Goal: Task Accomplishment & Management: Use online tool/utility

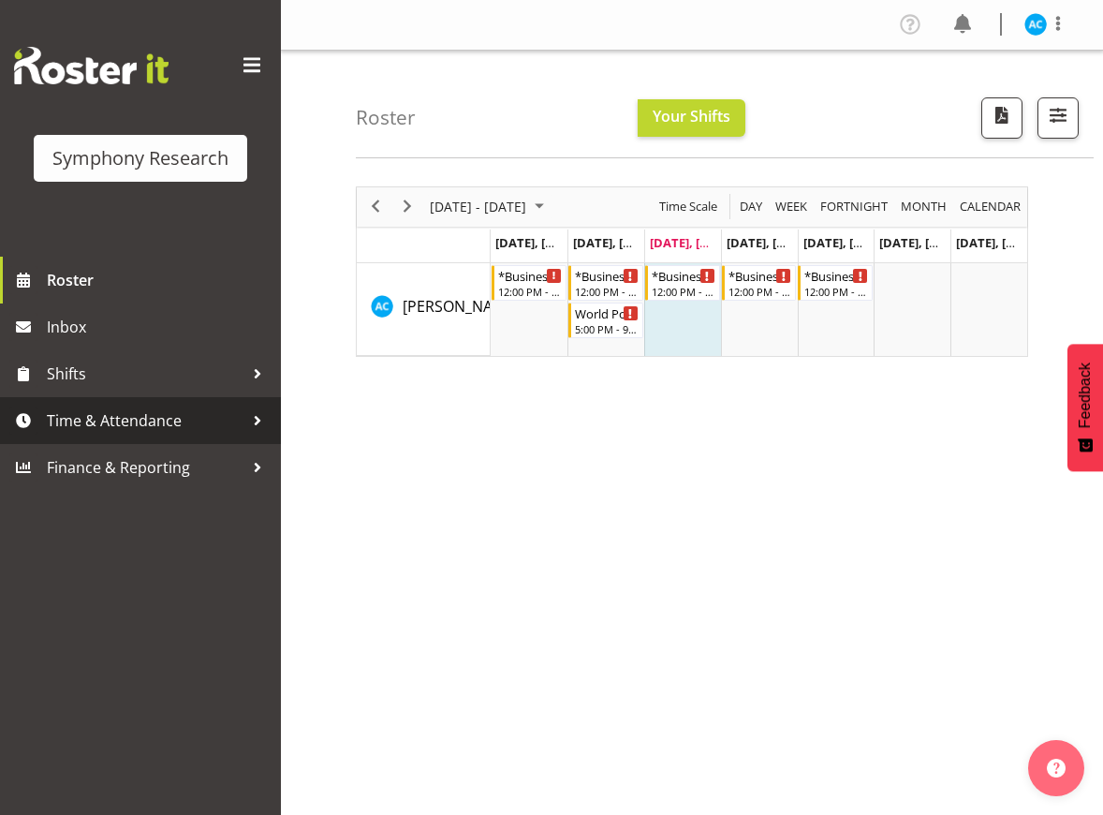
click at [230, 423] on span "Time & Attendance" at bounding box center [145, 420] width 197 height 28
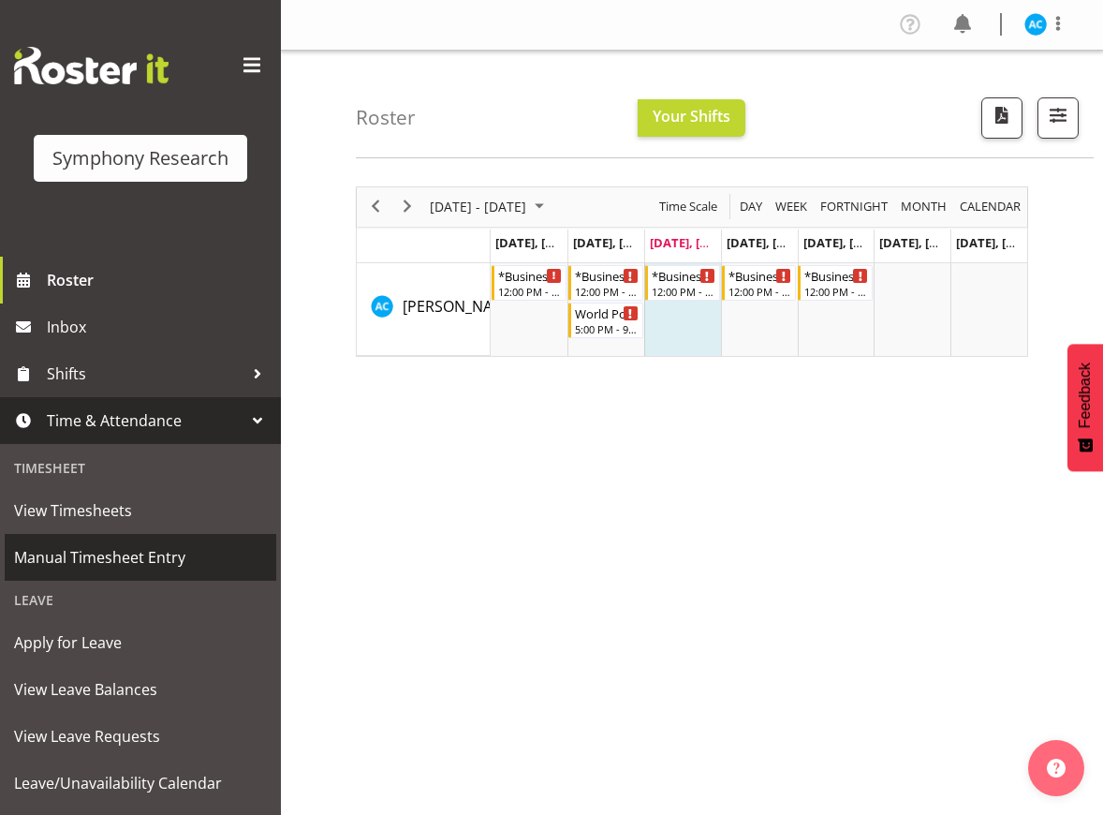
click at [185, 551] on span "Manual Timesheet Entry" at bounding box center [140, 557] width 253 height 28
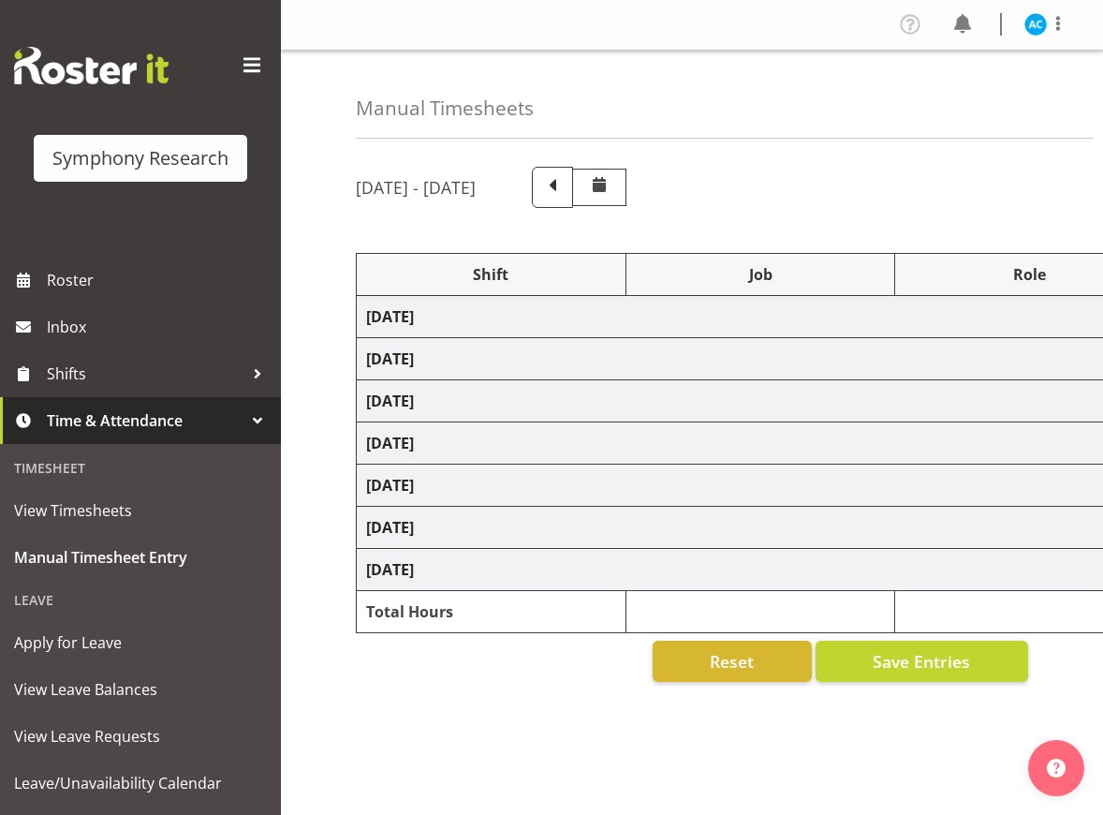
scroll to position [105, 0]
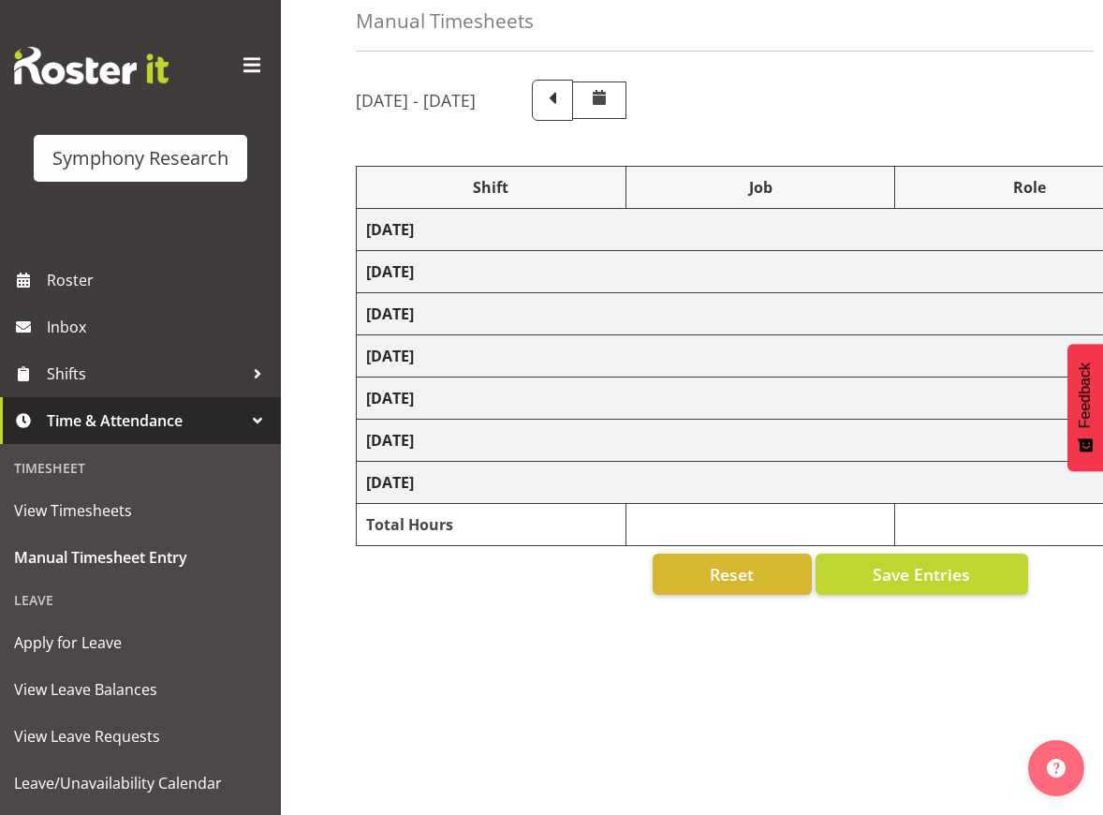
select select "26078"
select select "10499"
select select "47"
select select "26078"
select select "10499"
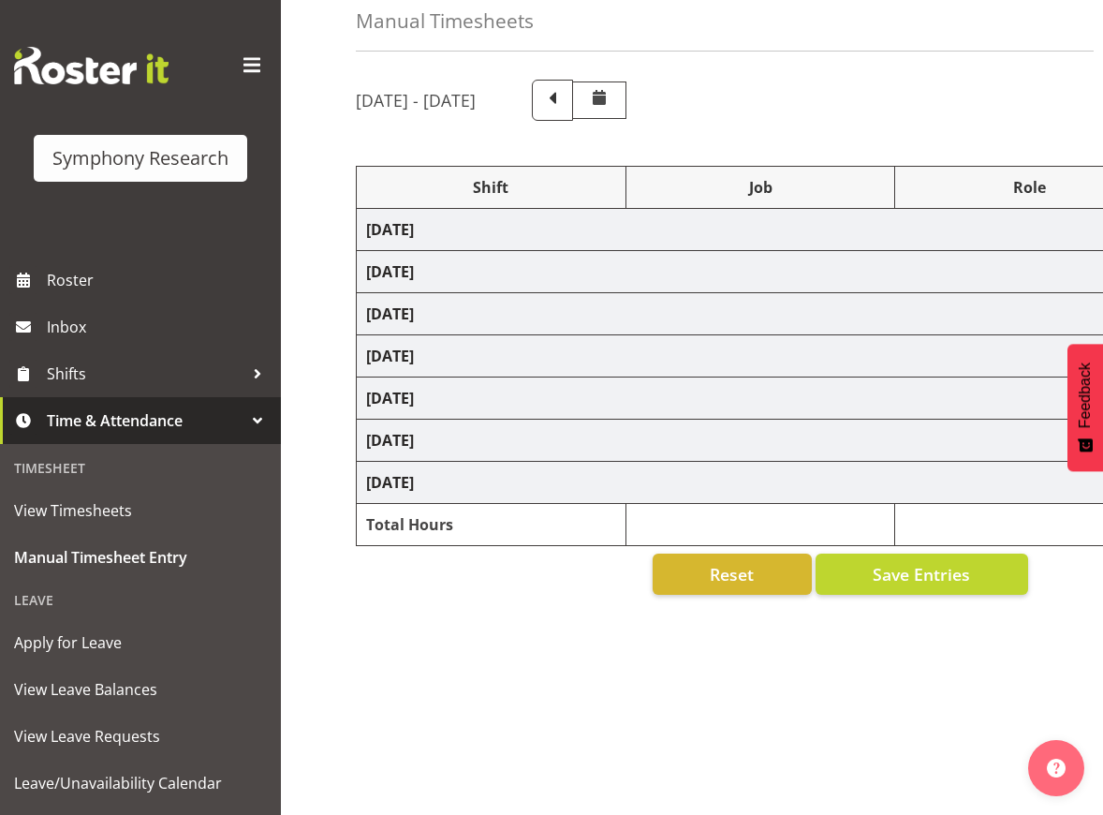
select select "47"
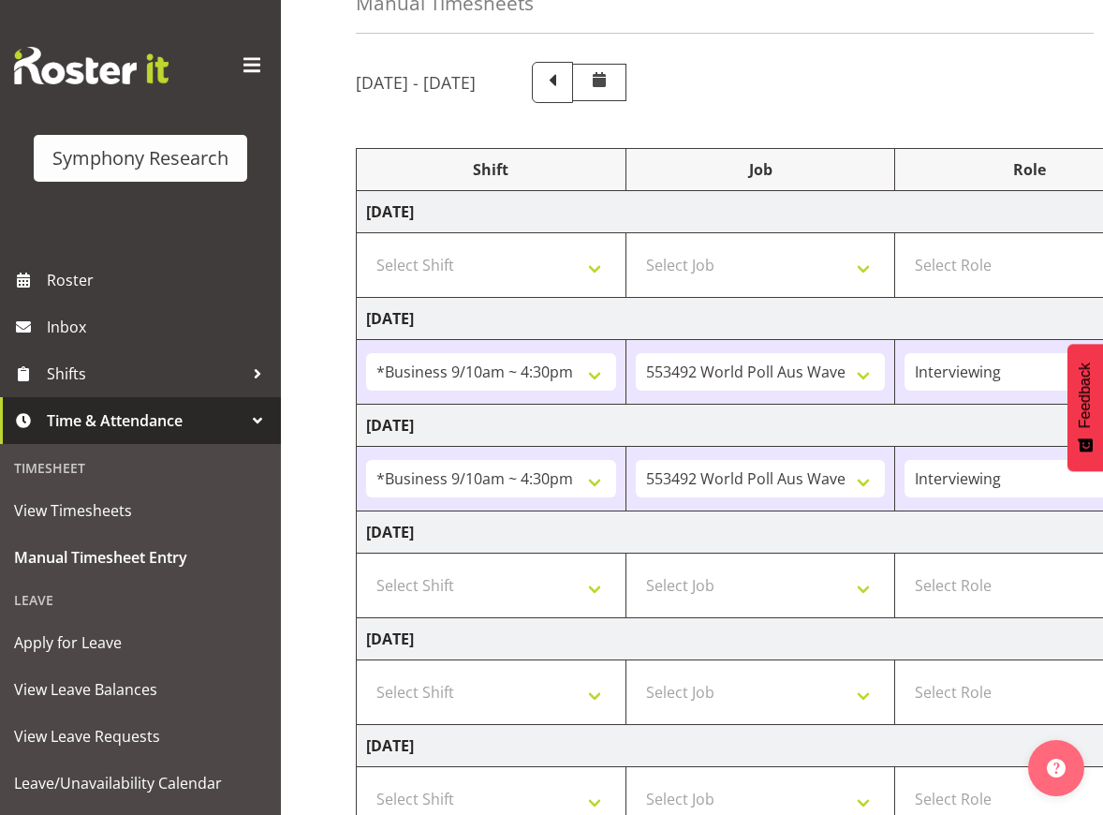
click at [901, 798] on td "Select Role Briefing Interviewing" at bounding box center [1030, 799] width 270 height 65
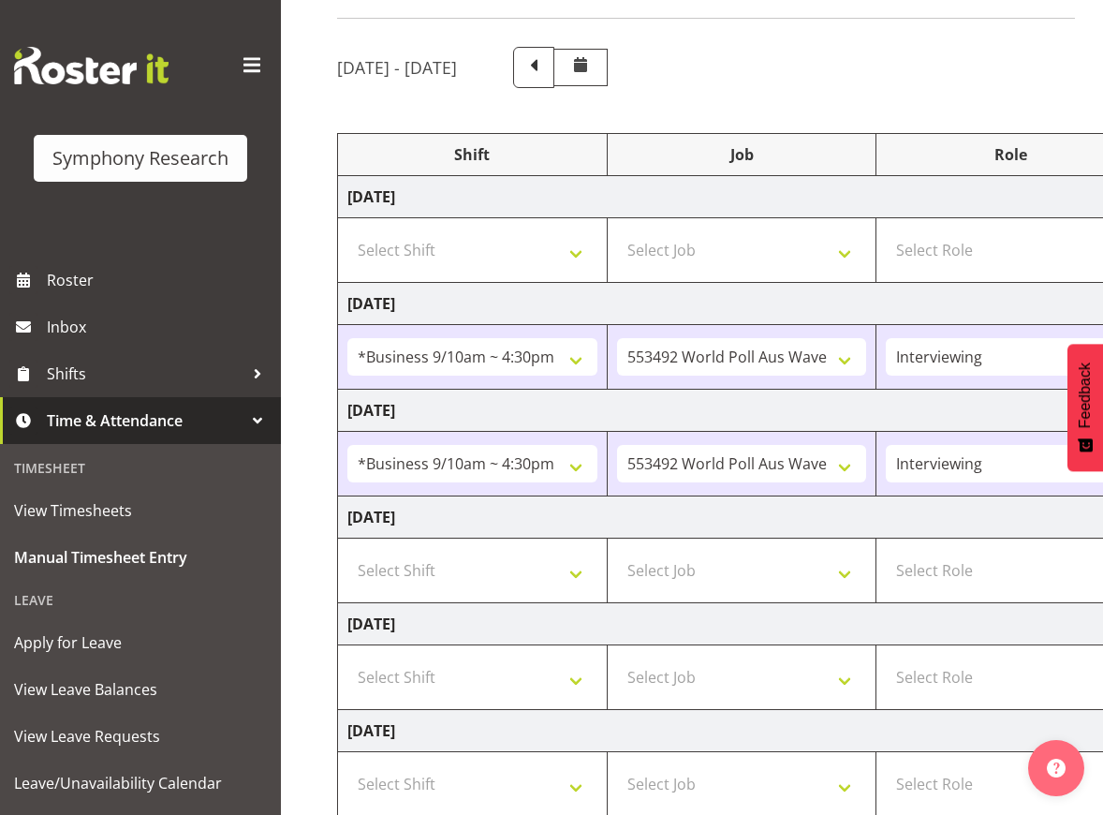
scroll to position [0, 0]
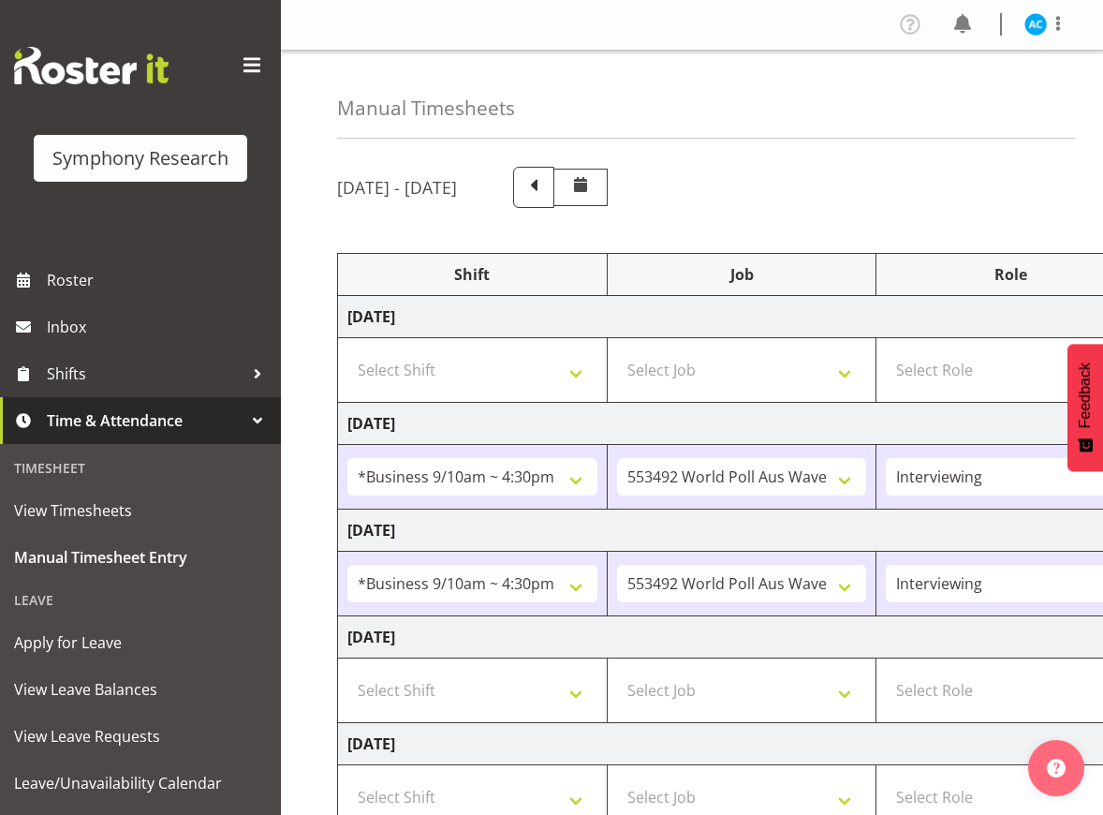
click at [1026, 23] on img at bounding box center [1035, 24] width 22 height 22
click at [980, 102] on link "Log Out" at bounding box center [979, 98] width 180 height 34
